Goal: Check status: Check status

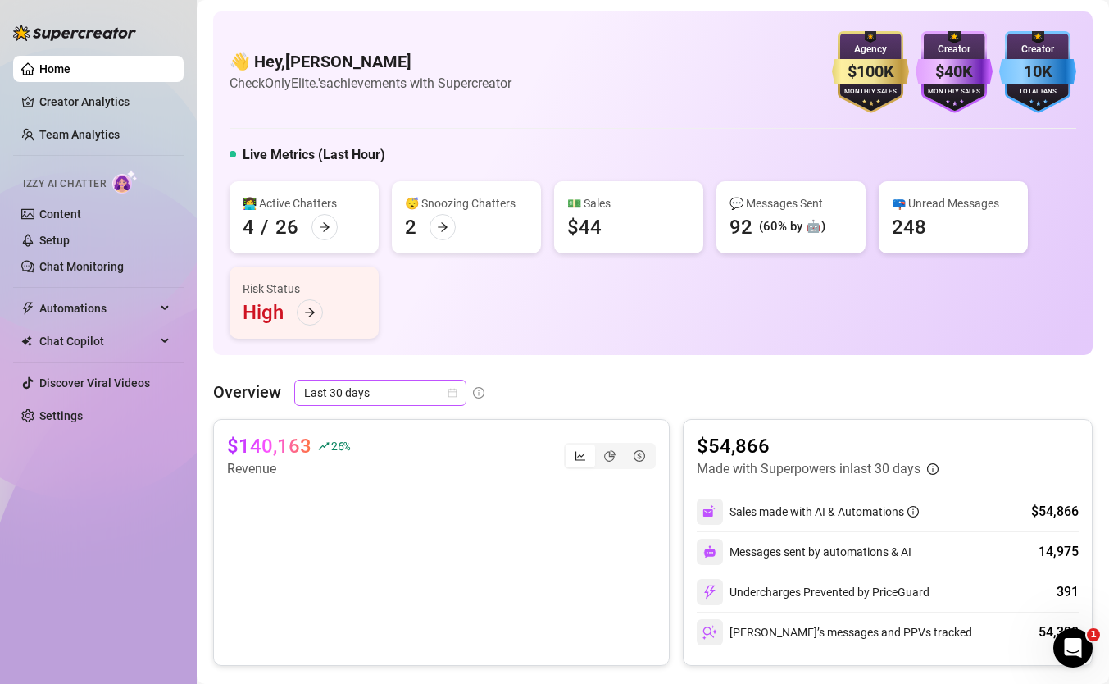
click at [397, 399] on span "Last 30 days" at bounding box center [380, 392] width 152 height 25
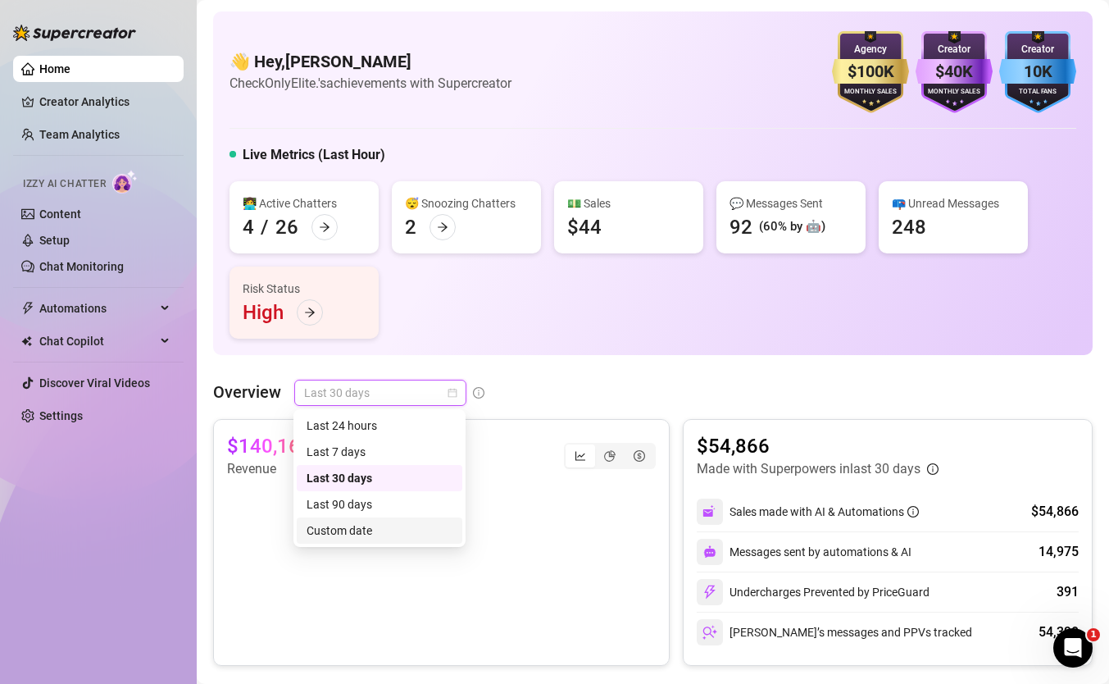
click at [380, 534] on div "Custom date" at bounding box center [380, 530] width 146 height 18
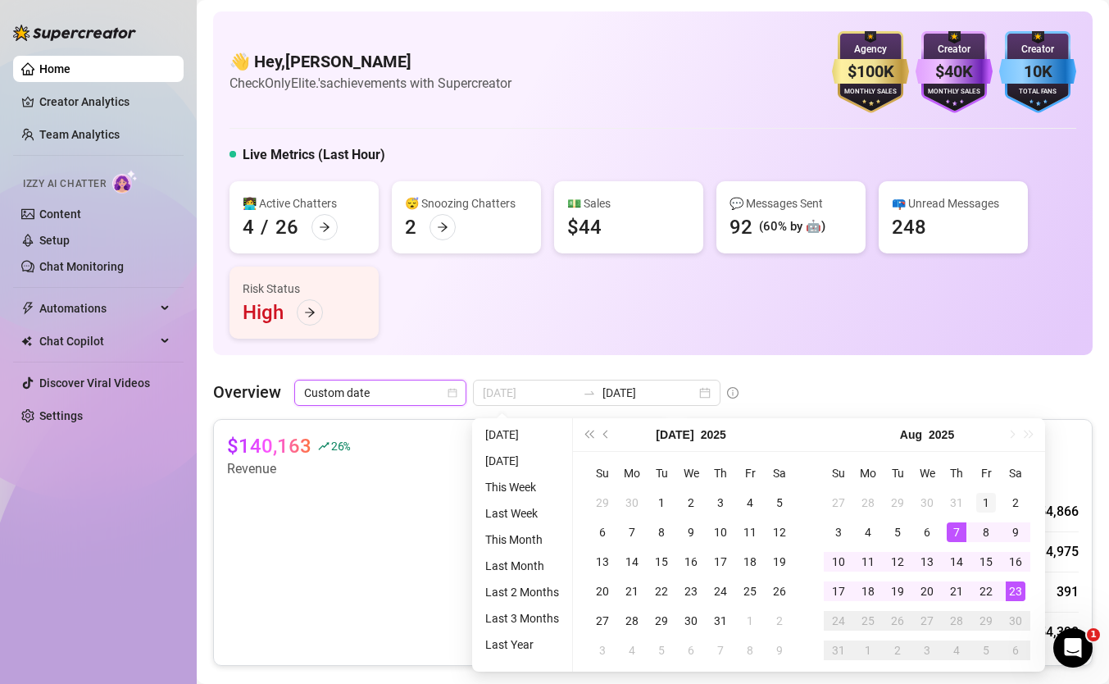
type input "[DATE]"
click at [992, 505] on div "1" at bounding box center [986, 503] width 20 height 20
type input "[DATE]"
click at [1021, 589] on div "23" at bounding box center [1016, 591] width 20 height 20
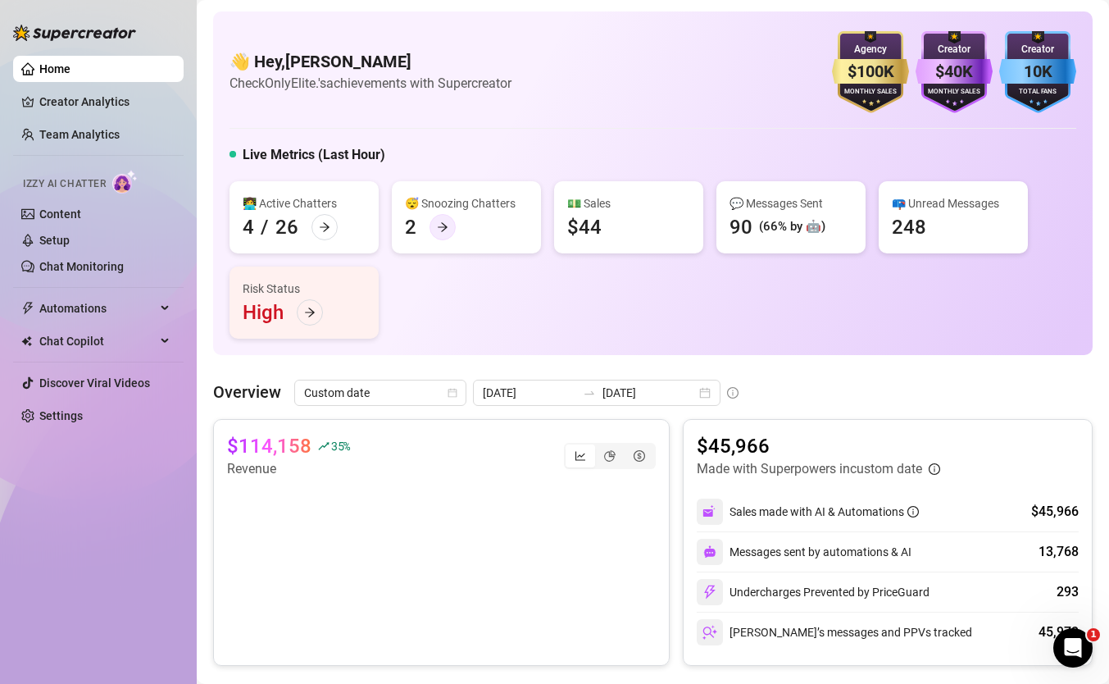
click at [445, 225] on icon "arrow-right" at bounding box center [442, 226] width 11 height 11
click at [331, 224] on div at bounding box center [325, 227] width 26 height 26
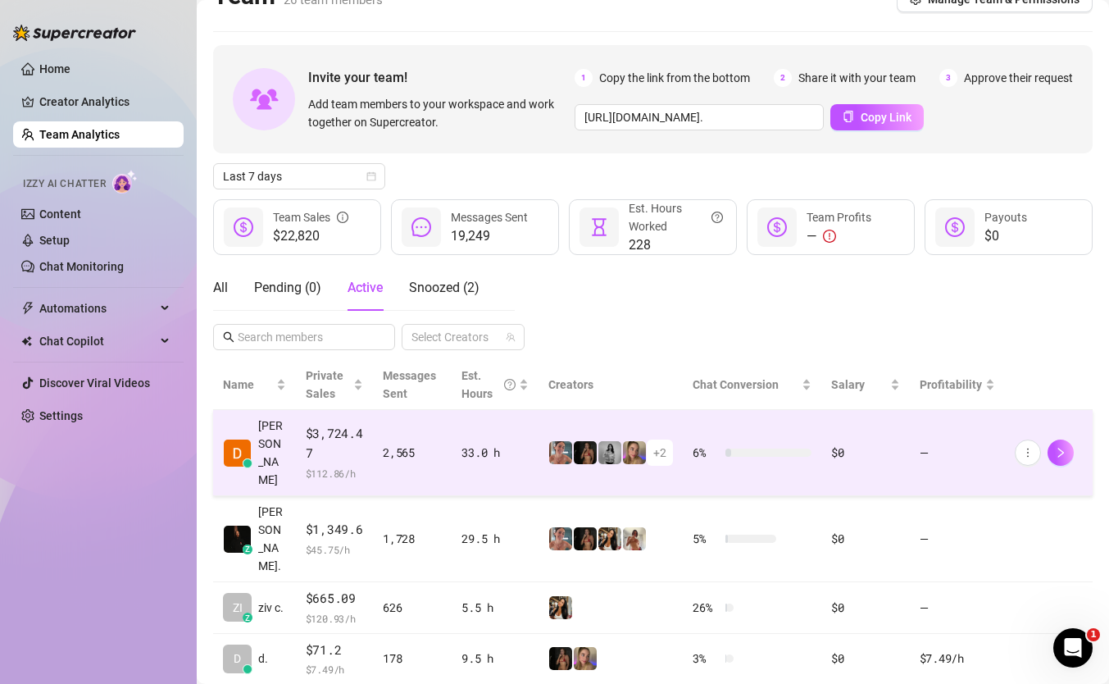
scroll to position [48, 0]
